Goal: Information Seeking & Learning: Compare options

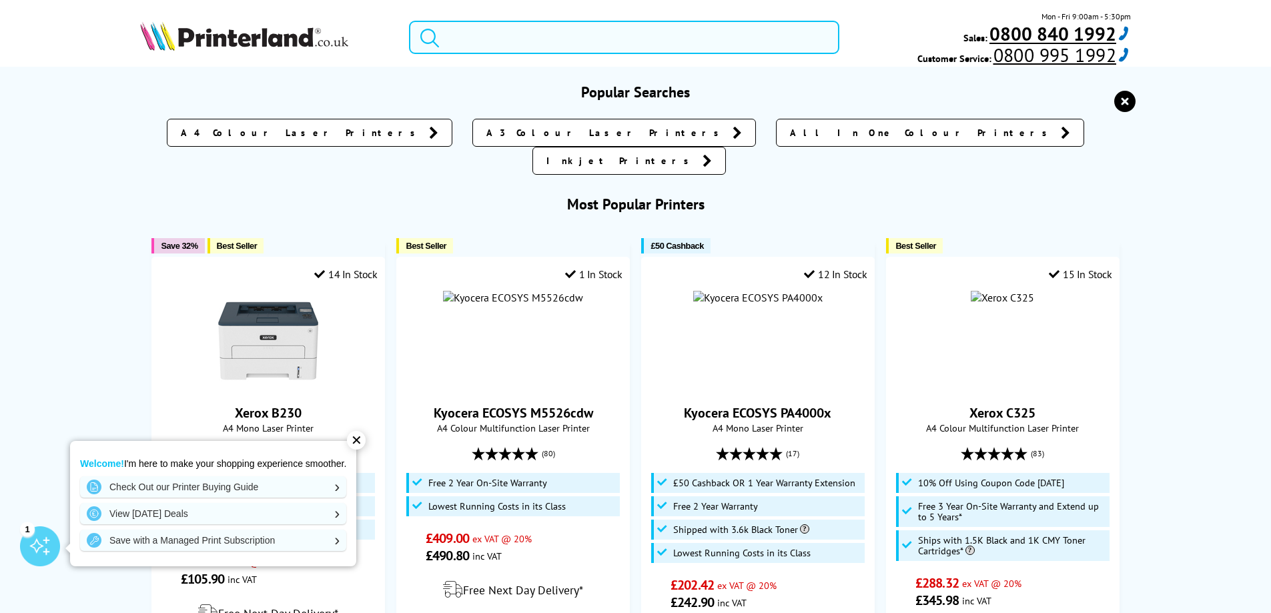
click at [491, 39] on input "search" at bounding box center [624, 37] width 430 height 33
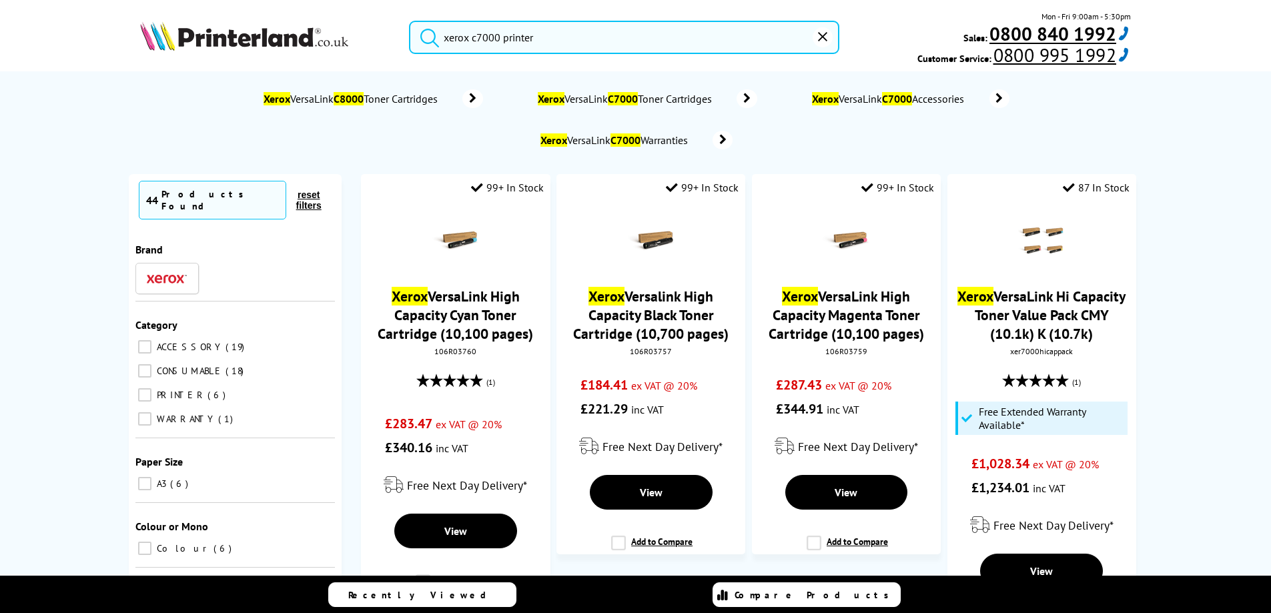
type input "xerox c7000 printer"
click at [410, 21] on button "submit" at bounding box center [426, 35] width 33 height 29
click at [268, 46] on img at bounding box center [244, 35] width 208 height 29
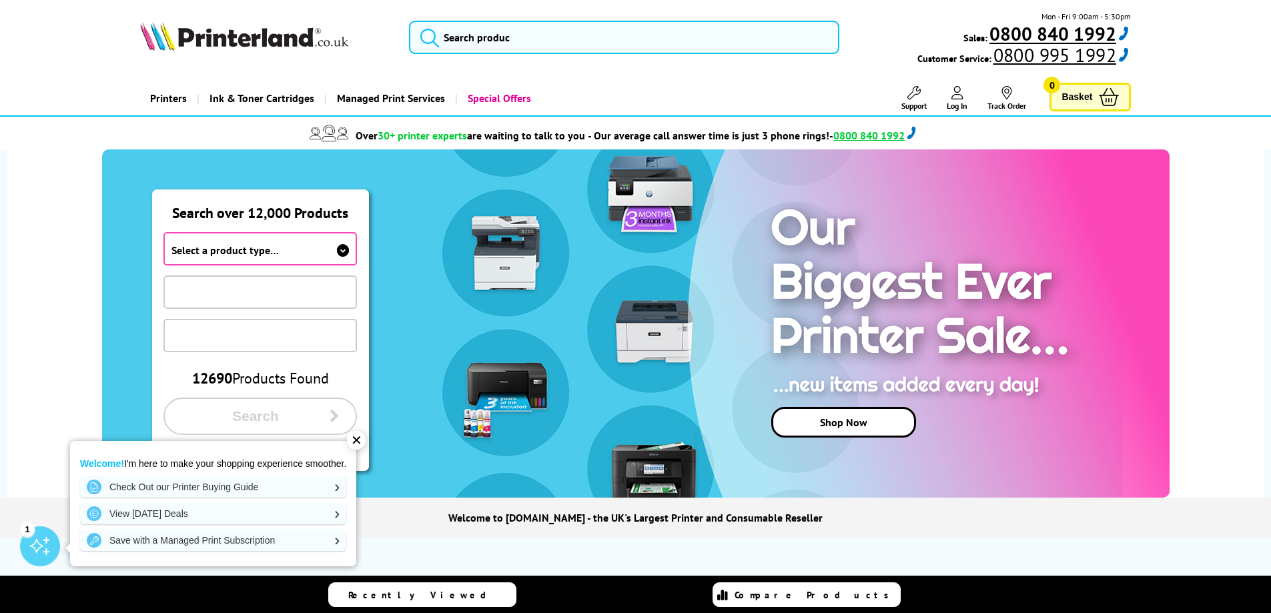
click at [314, 250] on span "Select a product type…" at bounding box center [260, 248] width 194 height 33
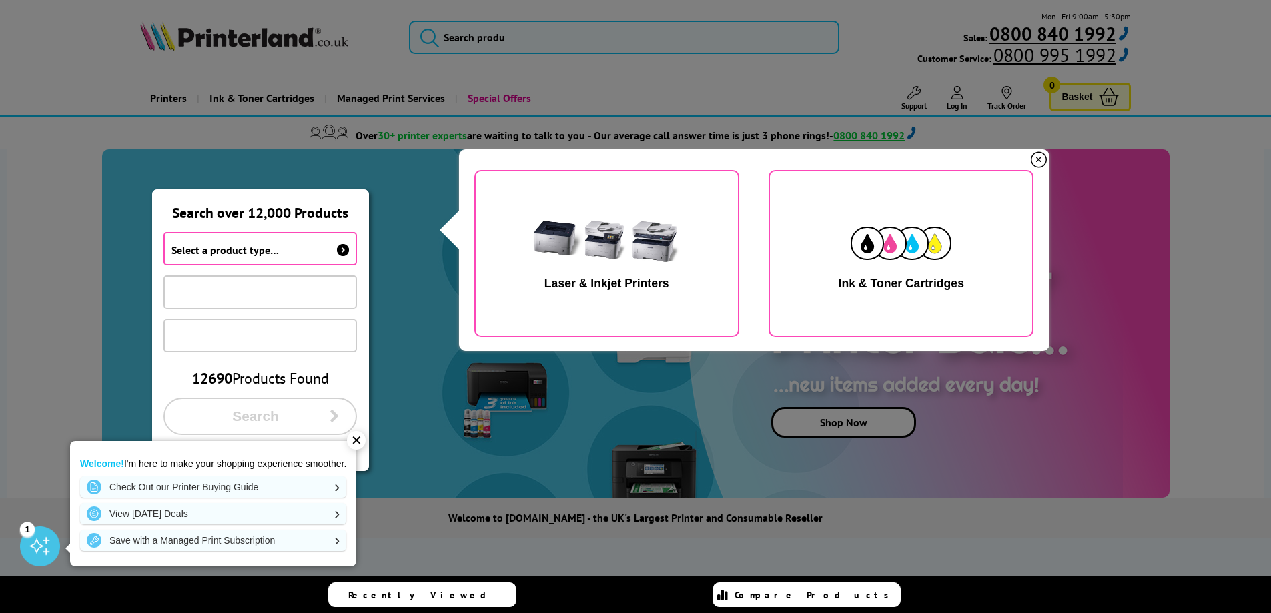
click at [642, 232] on img "button" at bounding box center [606, 244] width 168 height 84
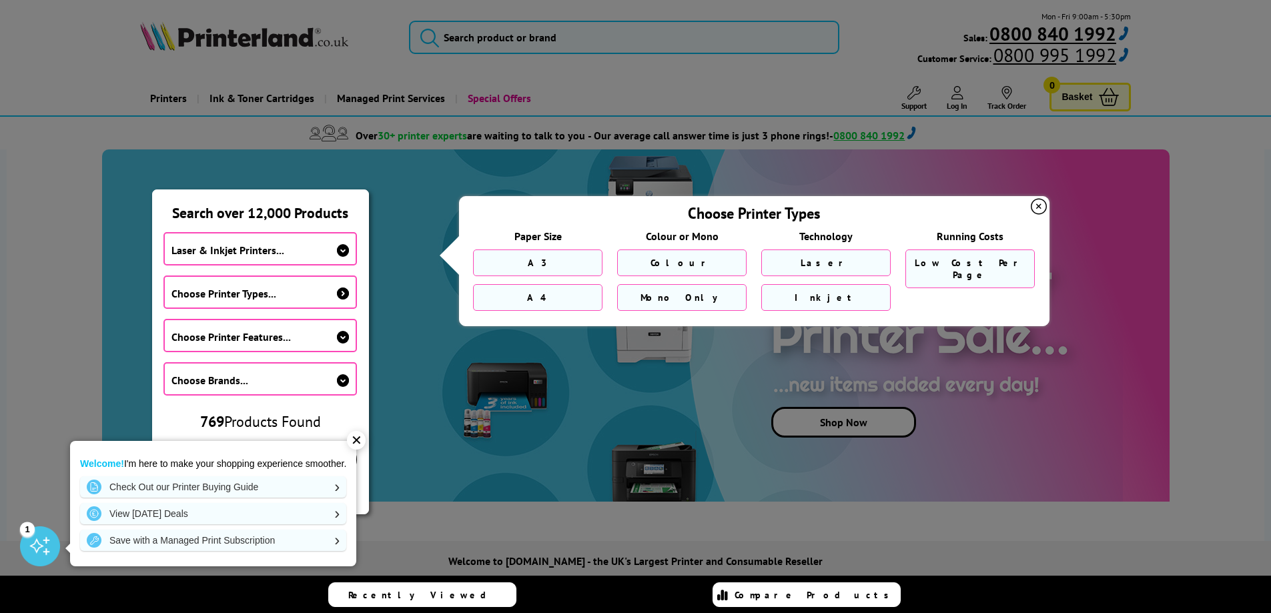
click at [354, 442] on div "✕" at bounding box center [356, 440] width 19 height 19
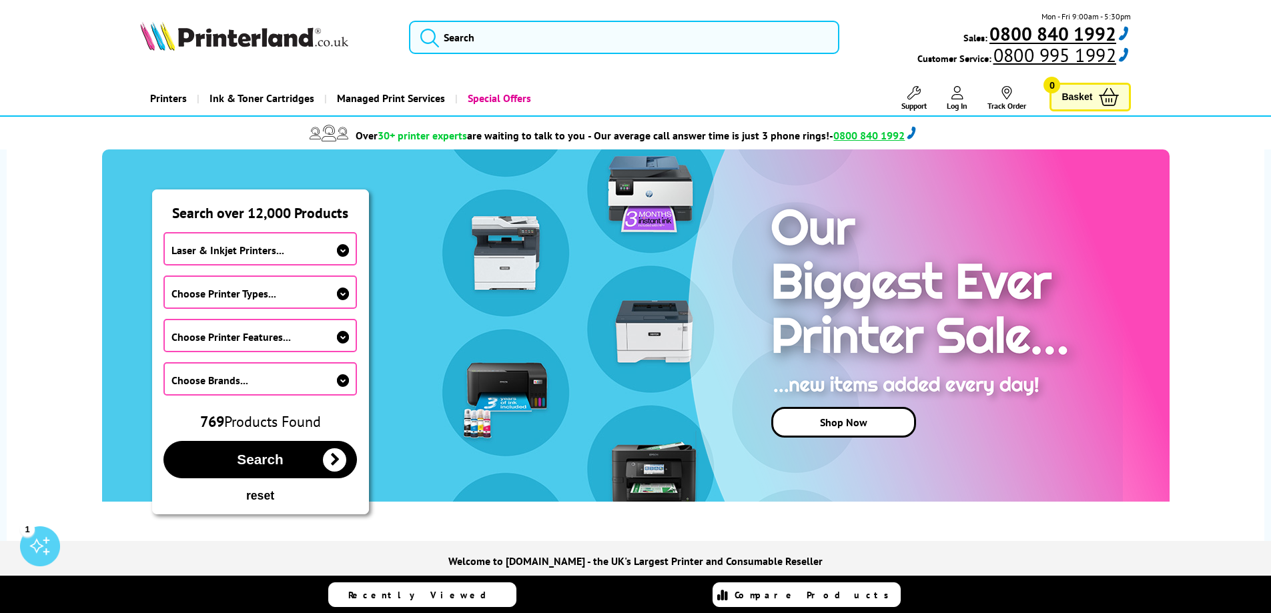
click at [260, 290] on span "Choose Printer Types..." at bounding box center [223, 293] width 105 height 13
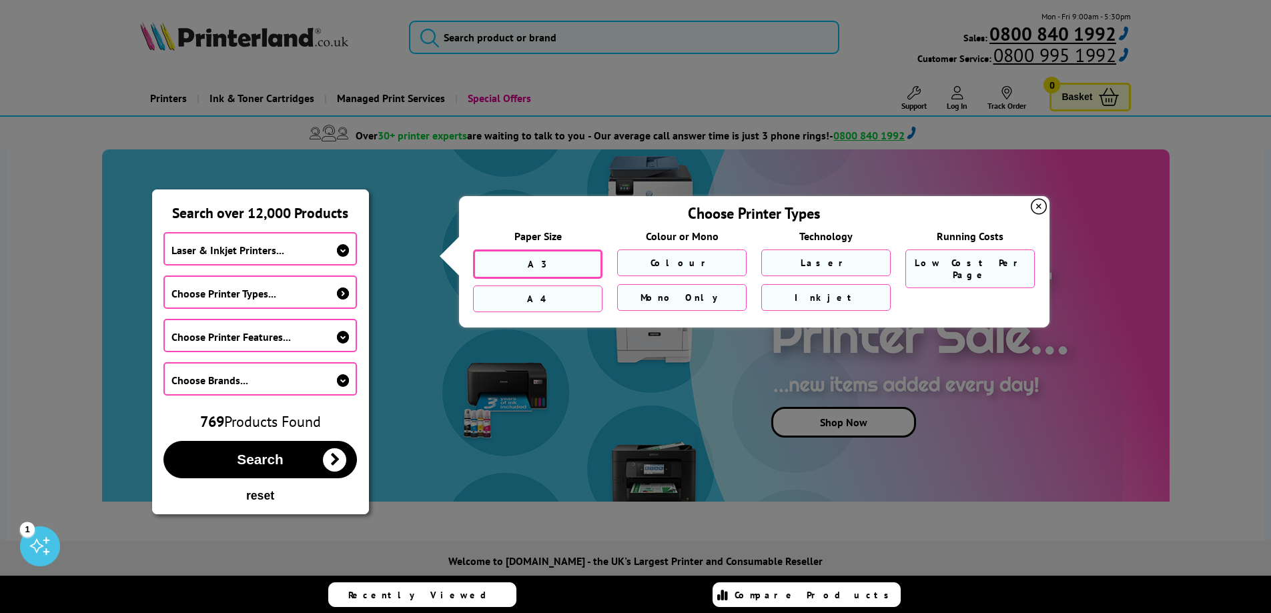
click at [506, 272] on link "A3" at bounding box center [537, 264] width 129 height 29
click at [658, 257] on link "Colour" at bounding box center [681, 264] width 129 height 29
click at [776, 262] on link "Laser" at bounding box center [825, 264] width 129 height 29
click at [1037, 210] on icon at bounding box center [1039, 207] width 16 height 16
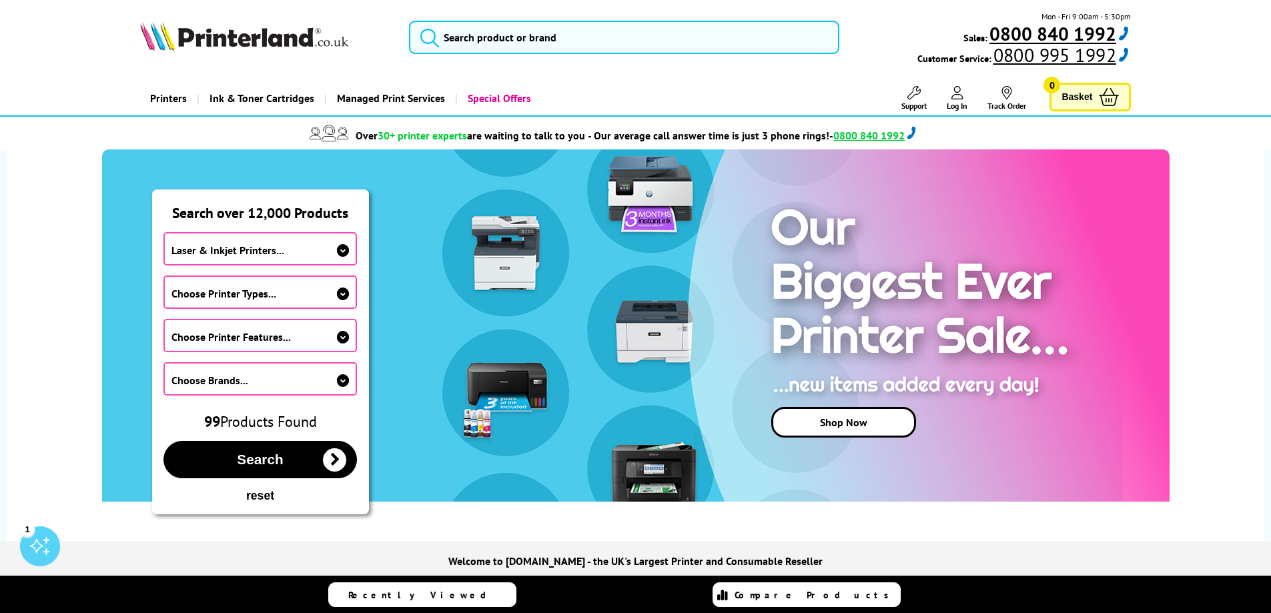
click at [262, 331] on span "Choose Printer Features..." at bounding box center [230, 336] width 119 height 13
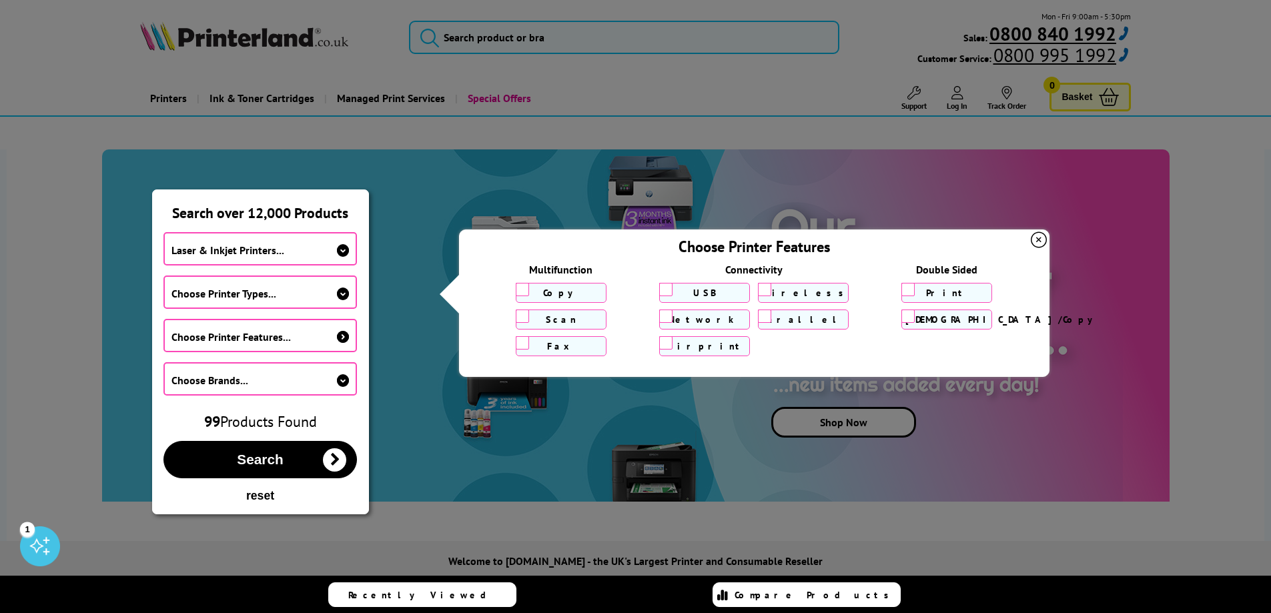
click at [1040, 245] on icon at bounding box center [1039, 240] width 16 height 16
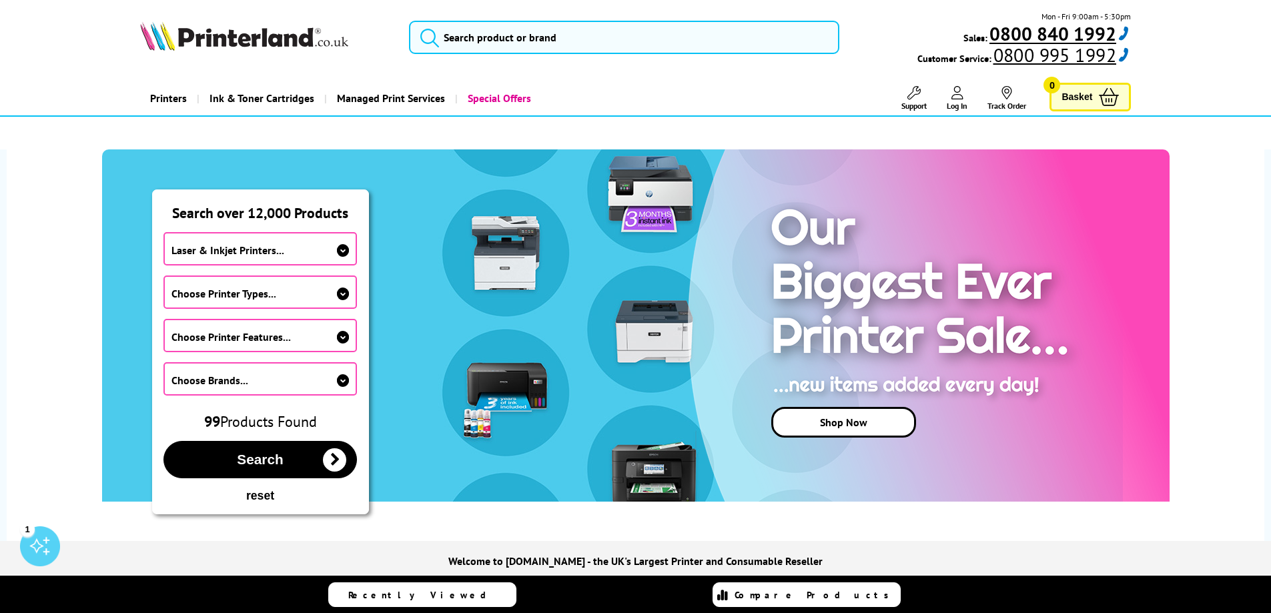
click at [266, 375] on span "Choose Brands..." at bounding box center [260, 378] width 194 height 33
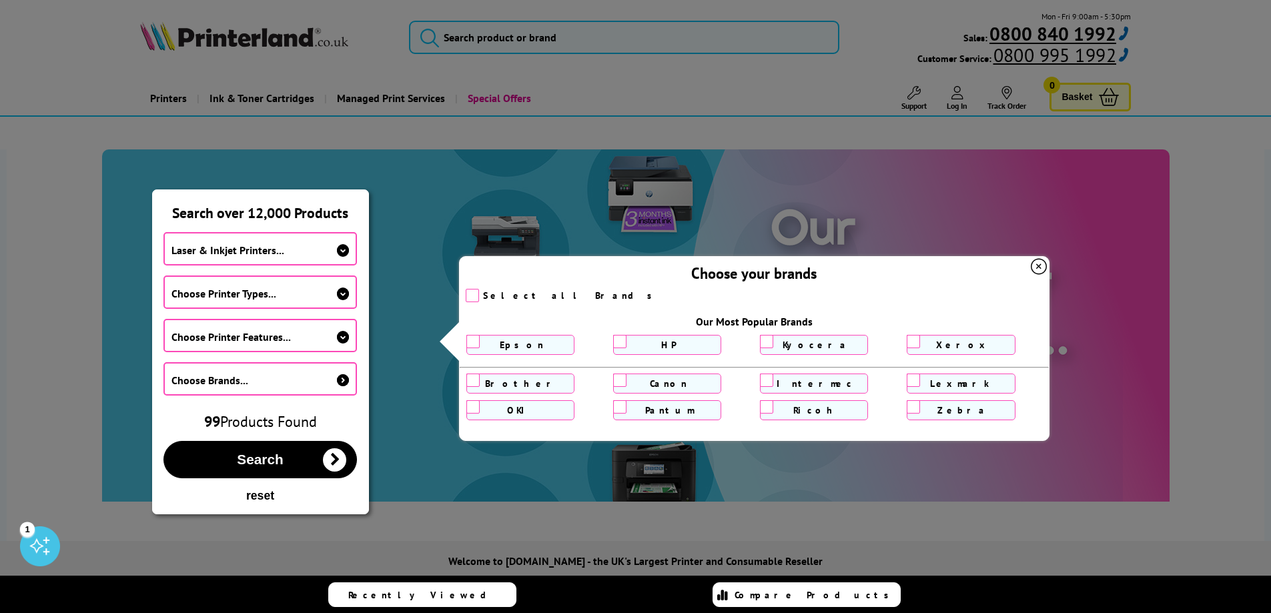
click at [984, 346] on label "Xerox" at bounding box center [961, 345] width 100 height 12
click at [920, 346] on input "Xerox" at bounding box center [913, 341] width 13 height 13
checkbox input "true"
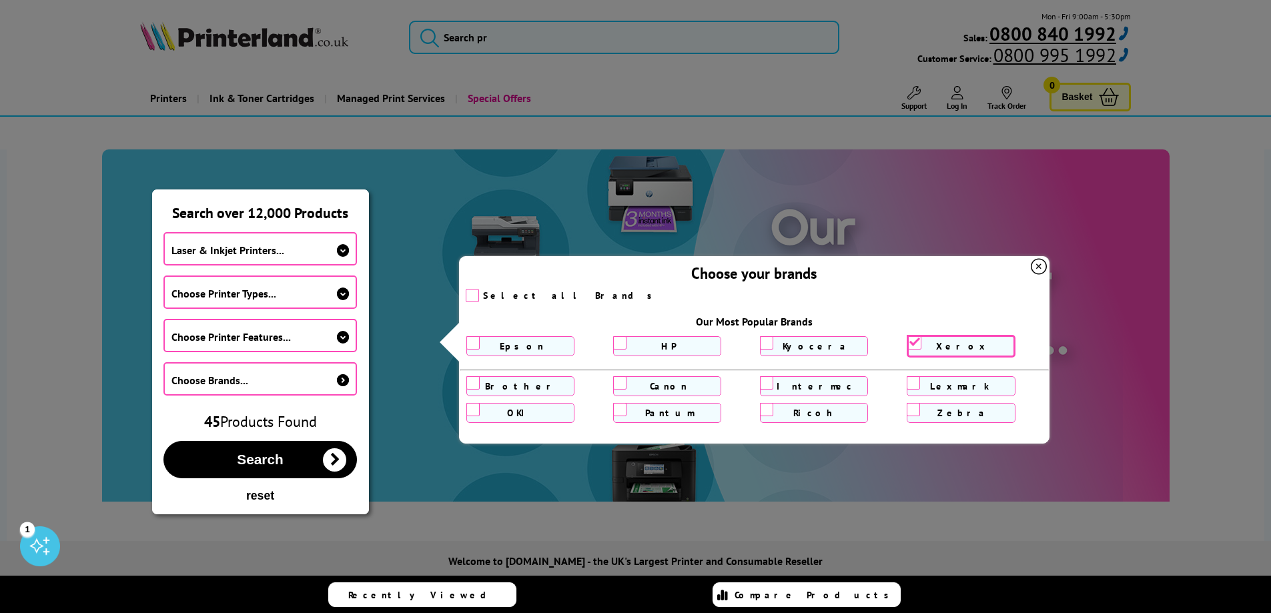
click at [1043, 270] on icon at bounding box center [1039, 267] width 16 height 16
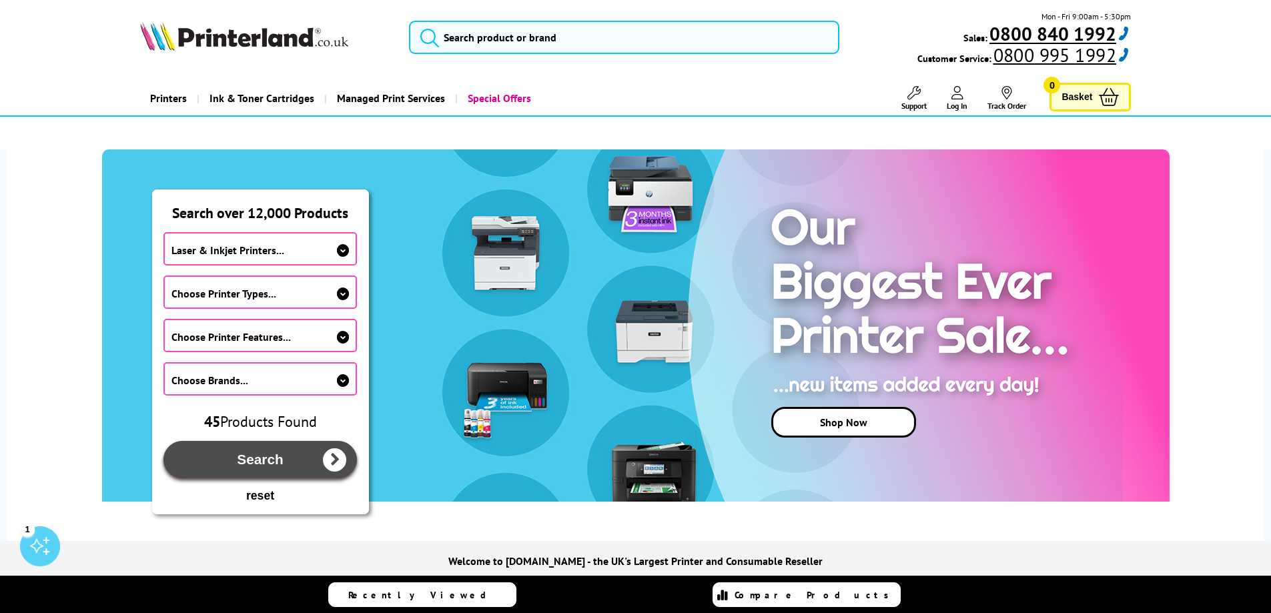
click at [214, 462] on button "Search" at bounding box center [260, 459] width 194 height 37
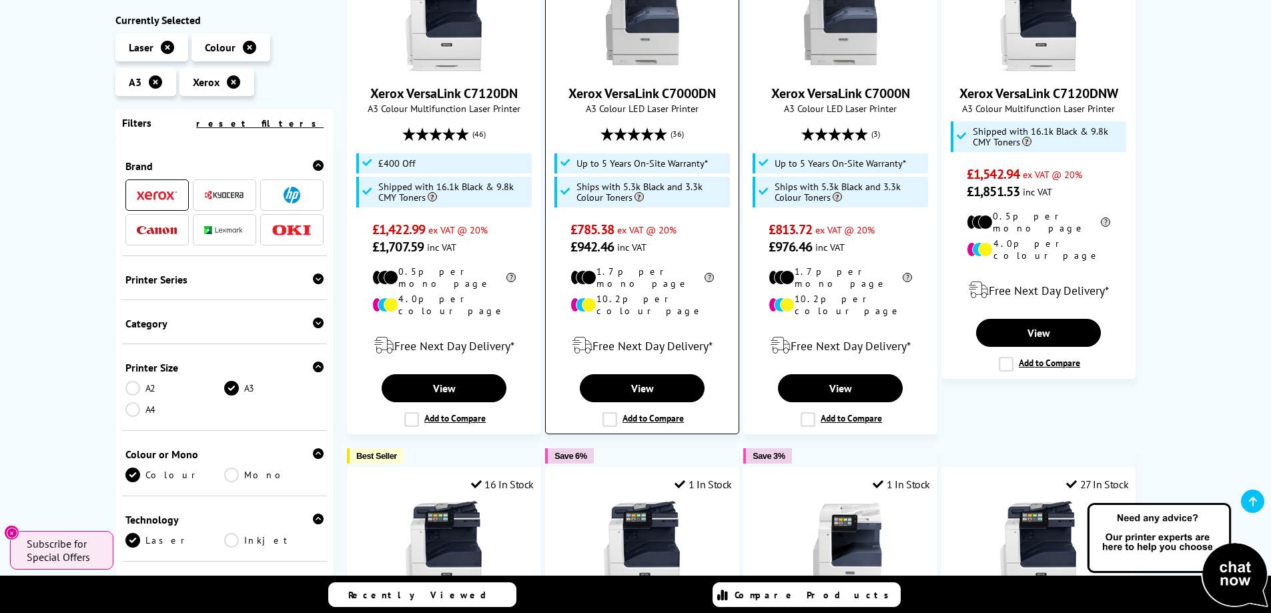
scroll to position [267, 0]
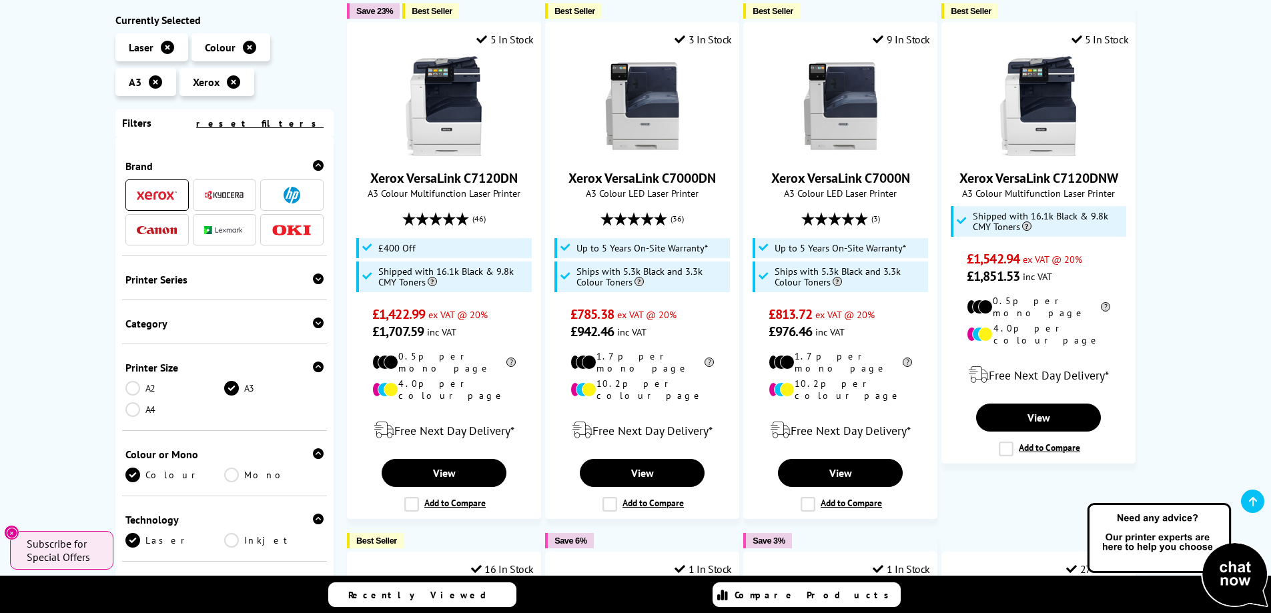
click at [308, 281] on div "Printer Series" at bounding box center [224, 279] width 199 height 13
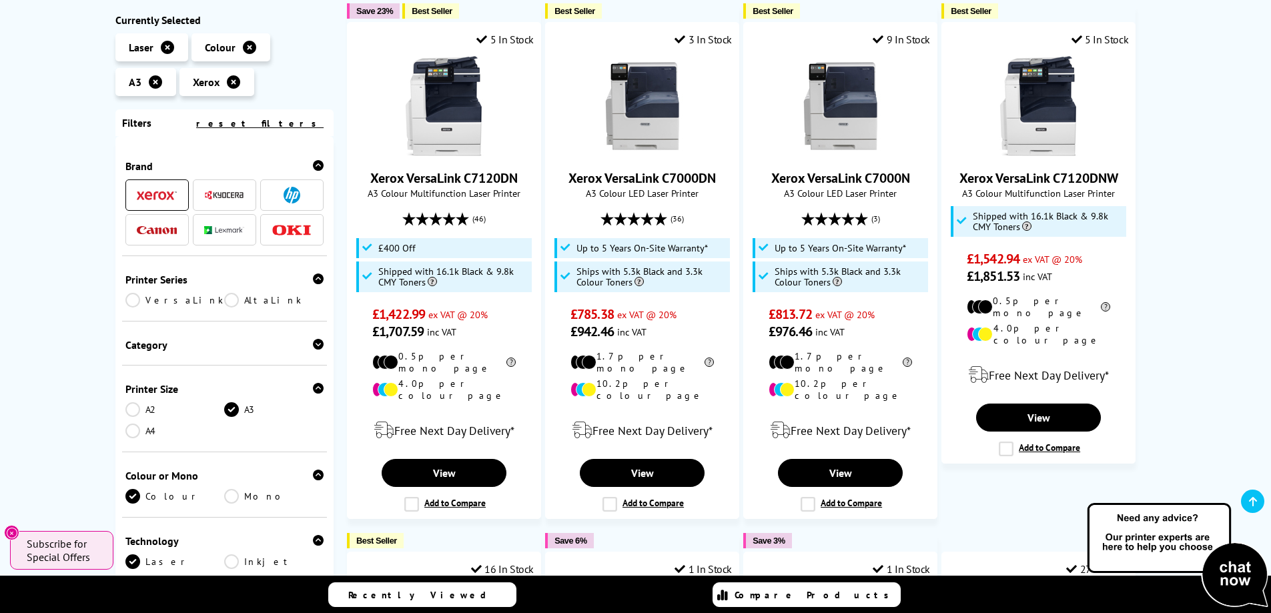
click at [308, 281] on div "Printer Series" at bounding box center [224, 279] width 199 height 13
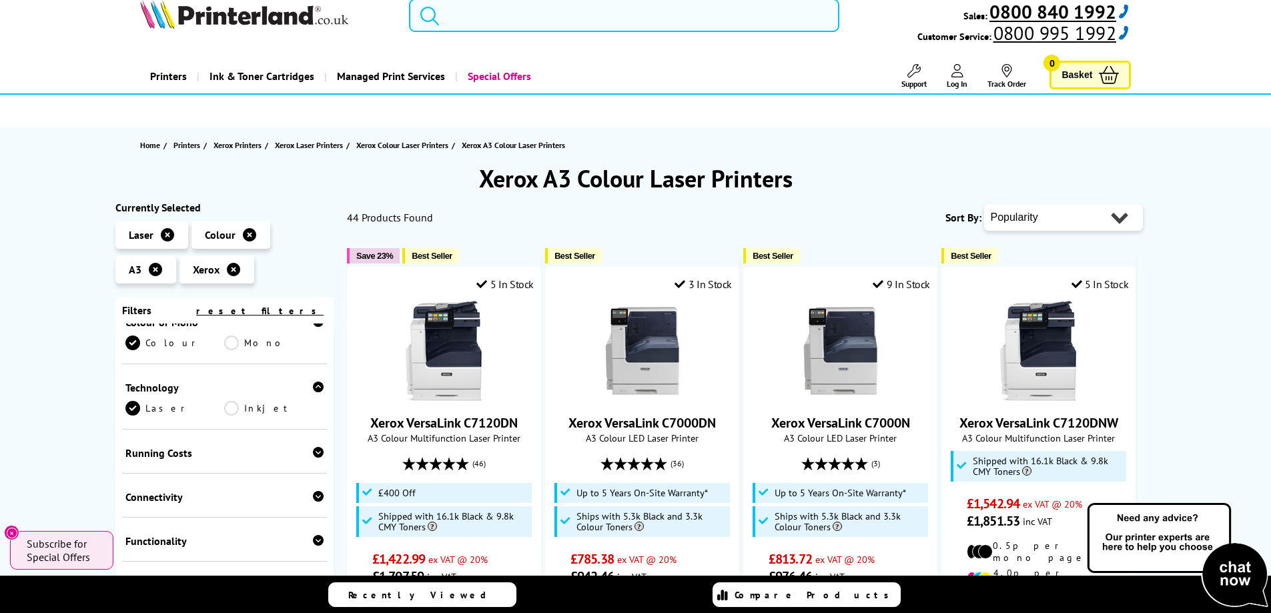
scroll to position [0, 0]
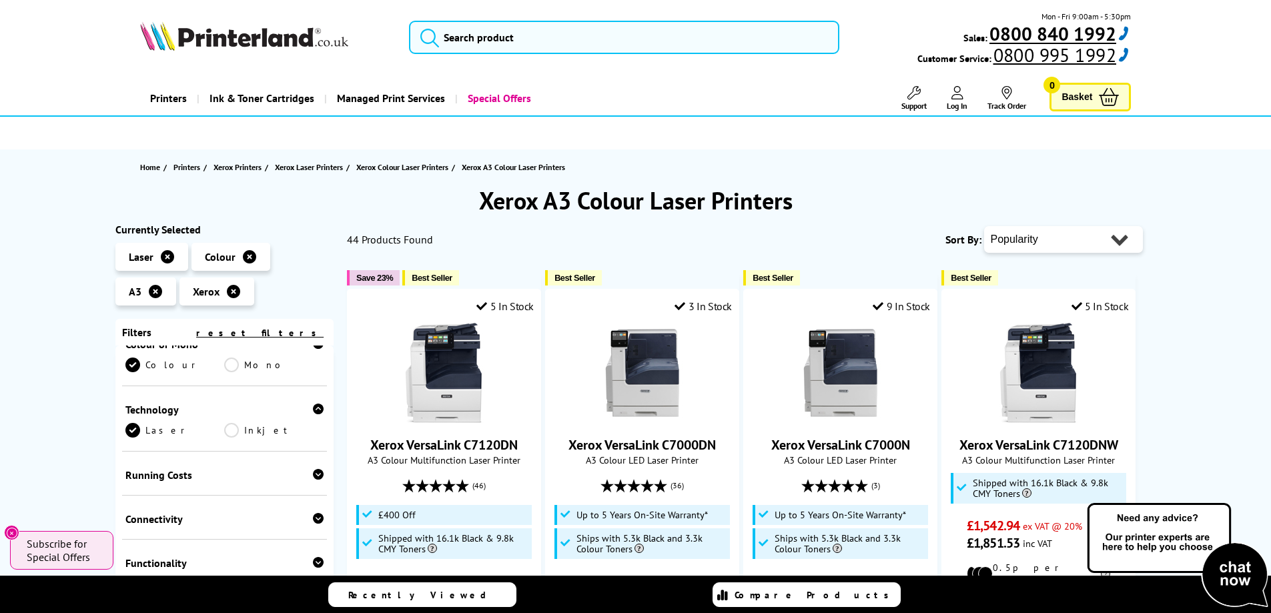
click at [1017, 240] on select "Popularity Rating Price - Low to High Price - High to Low Running Costs - Low t…" at bounding box center [1063, 239] width 159 height 27
click at [1024, 292] on div "Close dialog Sign-up for Exclusive Discounts Subscribe to our newsletter and ge…" at bounding box center [635, 306] width 1271 height 613
click at [1026, 248] on select "Popularity Rating Price - Low to High Price - High to Low Running Costs - Low t…" at bounding box center [1063, 239] width 159 height 27
select select "Price Ascending"
click at [984, 226] on select "Popularity Rating Price - Low to High Price - High to Low Running Costs - Low t…" at bounding box center [1063, 239] width 159 height 27
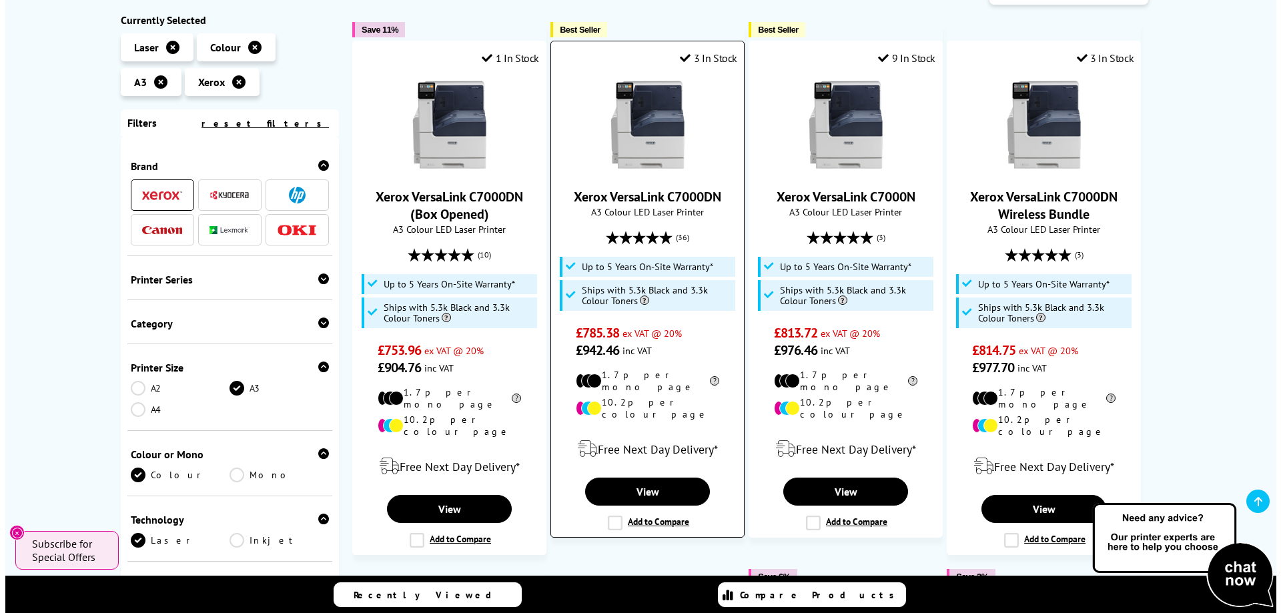
scroll to position [267, 0]
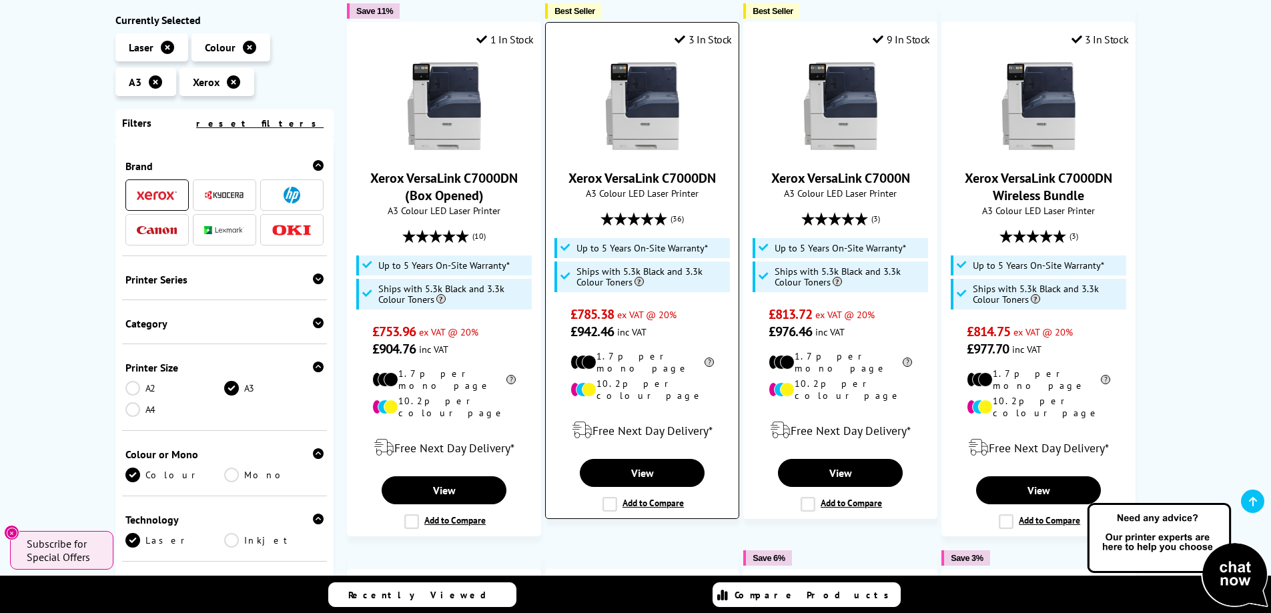
click at [609, 497] on label "Add to Compare" at bounding box center [643, 504] width 81 height 15
click at [0, 0] on input "Add to Compare" at bounding box center [0, 0] width 0 height 0
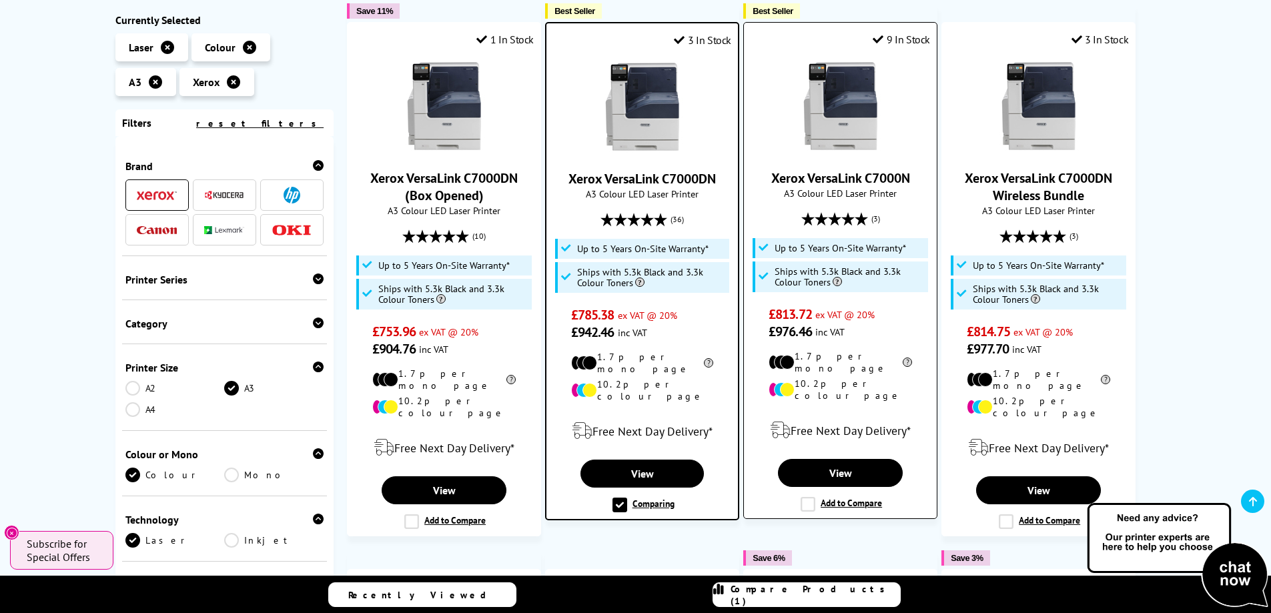
click at [813, 497] on label "Add to Compare" at bounding box center [841, 504] width 81 height 15
click at [0, 0] on input "Add to Compare" at bounding box center [0, 0] width 0 height 0
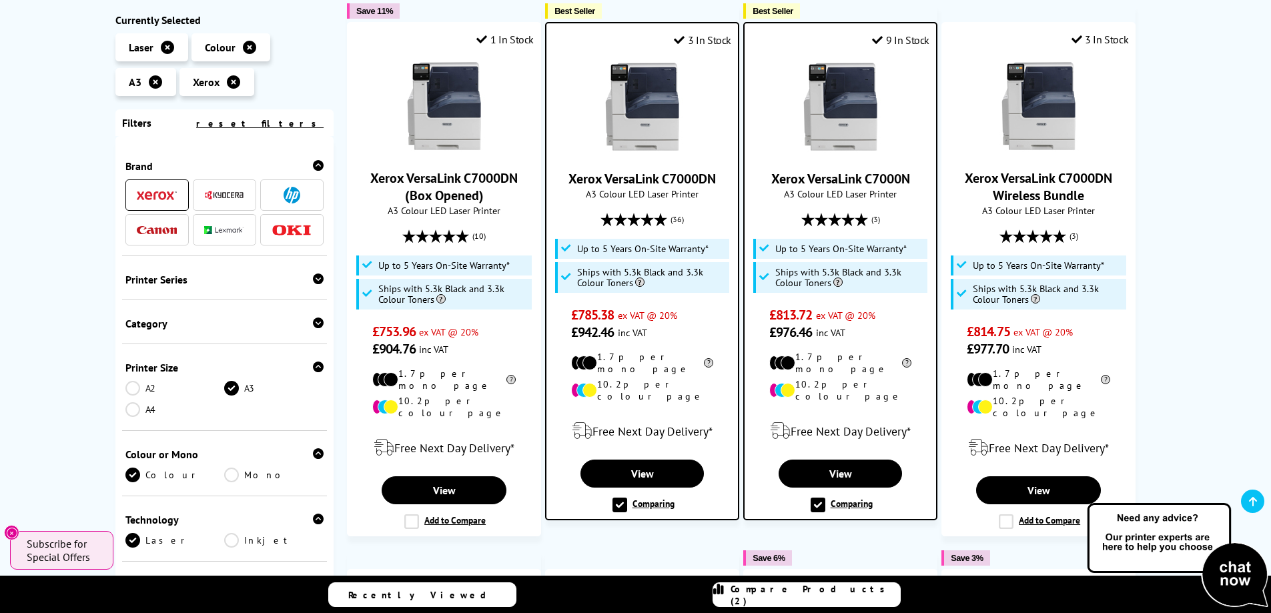
click at [830, 599] on span "Compare Products (2)" at bounding box center [815, 595] width 169 height 24
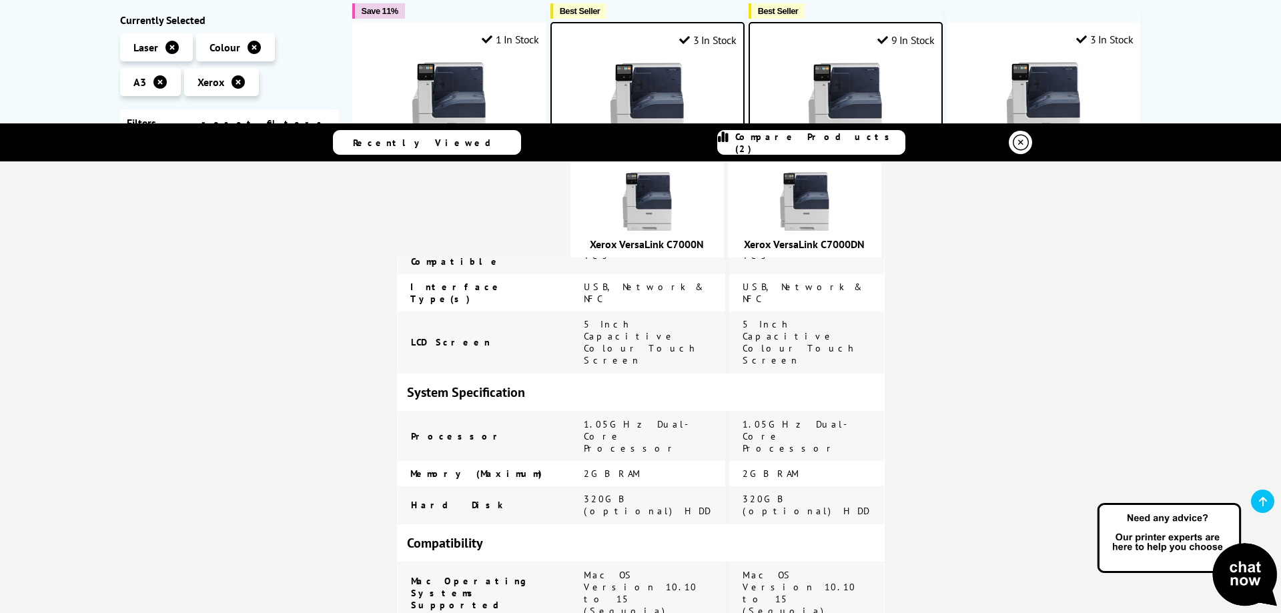
scroll to position [1001, 0]
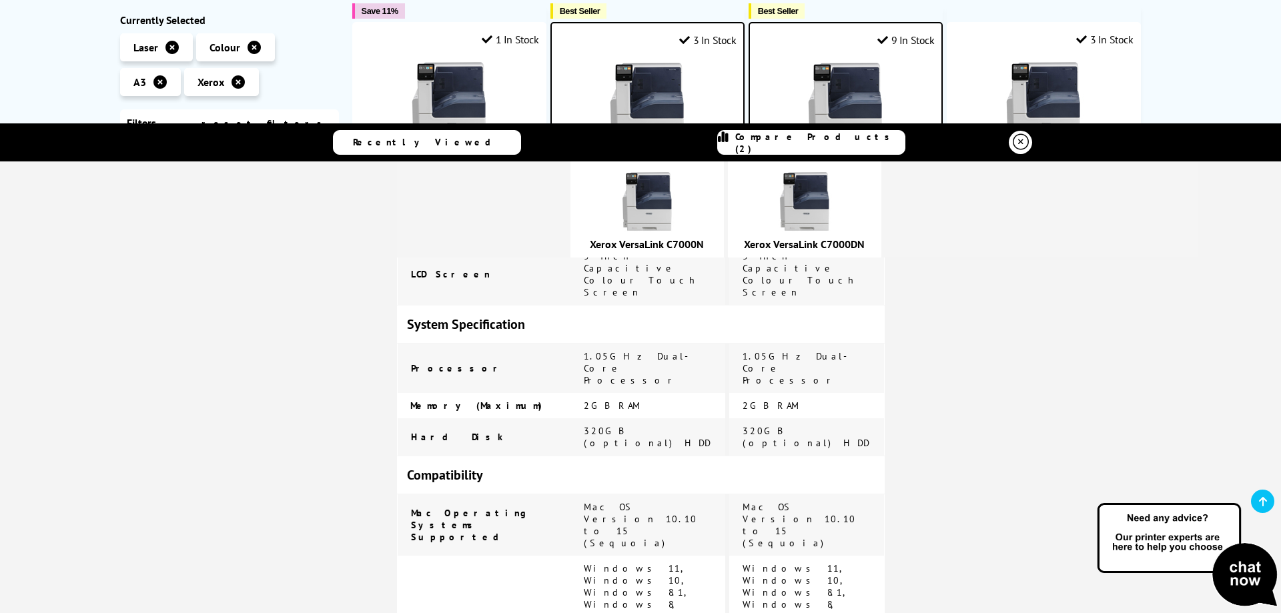
drag, startPoint x: 737, startPoint y: 456, endPoint x: 784, endPoint y: 448, distance: 47.3
